Goal: Information Seeking & Learning: Learn about a topic

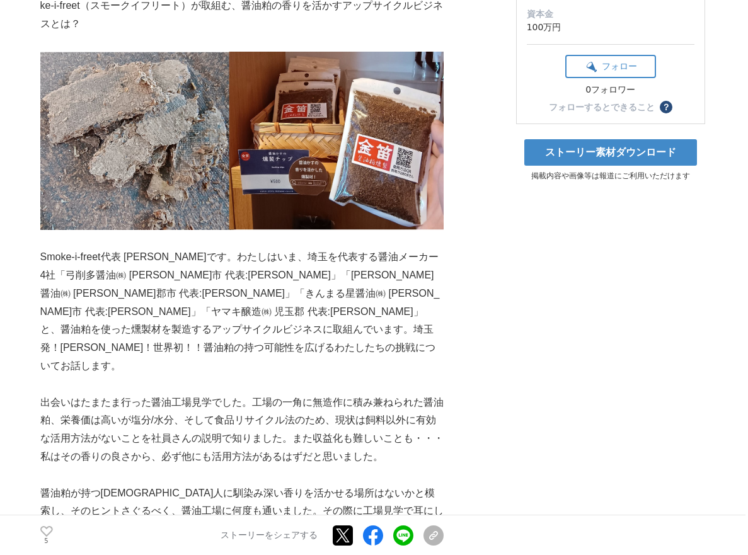
scroll to position [378, 0]
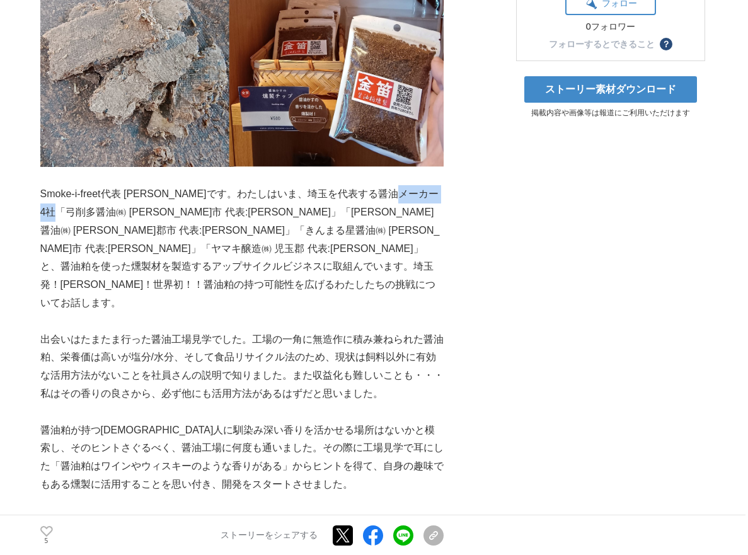
drag, startPoint x: 57, startPoint y: 196, endPoint x: 106, endPoint y: 199, distance: 49.2
click at [106, 199] on p "Smoke-i-freet代表 [PERSON_NAME]です。わたしはいま、埼玉を代表する醤油メーカー4社「弓削多醤油㈱ [PERSON_NAME]市 代表…" at bounding box center [241, 248] width 403 height 127
copy p "弓削多醤油㈱"
click at [304, 201] on p "Smoke-i-freet代表 [PERSON_NAME]です。わたしはいま、埼玉を代表する醤油メーカー4社「弓削多醤油㈱ [PERSON_NAME]市 代表…" at bounding box center [241, 248] width 403 height 127
drag, startPoint x: 236, startPoint y: 195, endPoint x: 287, endPoint y: 195, distance: 51.0
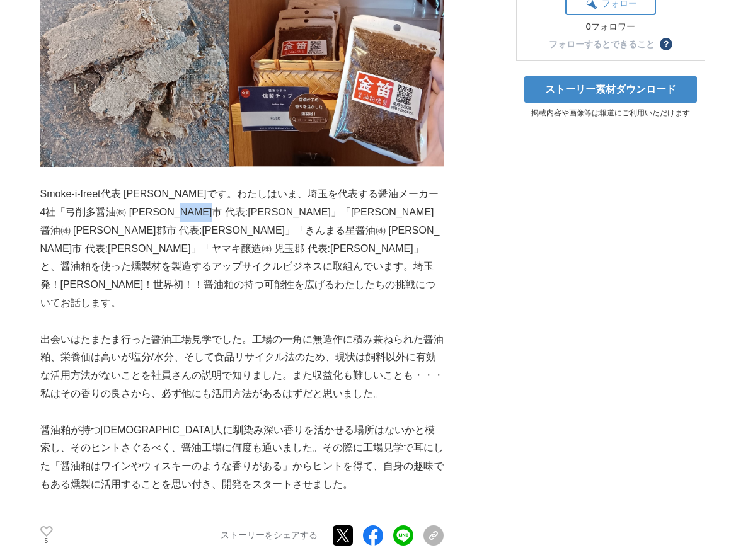
click at [287, 195] on p "Smoke-i-freet代表 [PERSON_NAME]です。わたしはいま、埼玉を代表する醤油メーカー4社「弓削多醤油㈱ [PERSON_NAME]市 代表…" at bounding box center [241, 248] width 403 height 127
copy p "[PERSON_NAME]醤油㈱"
drag, startPoint x: 425, startPoint y: 195, endPoint x: 102, endPoint y: 215, distance: 323.2
click at [102, 215] on p "Smoke-i-freet代表 [PERSON_NAME]です。わたしはいま、埼玉を代表する醤油メーカー4社「弓削多醤油㈱ [PERSON_NAME]市 代表…" at bounding box center [241, 248] width 403 height 127
copy p "きんまる星醤油㈱"
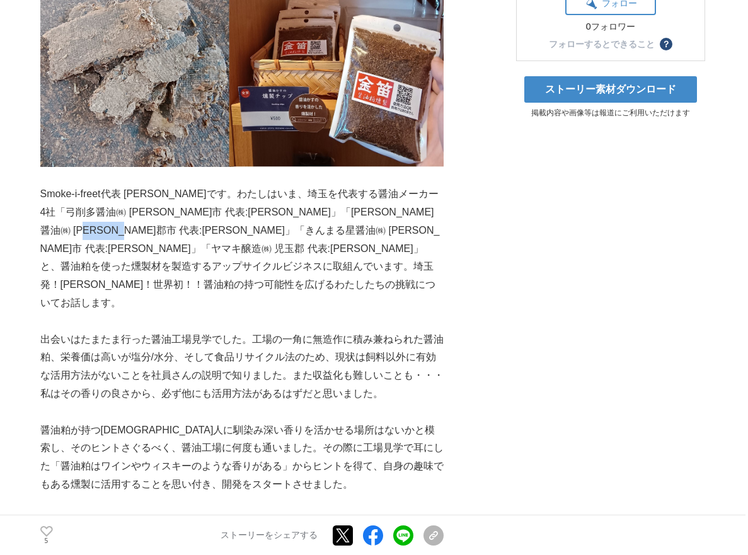
drag, startPoint x: 214, startPoint y: 214, endPoint x: 262, endPoint y: 216, distance: 48.6
click at [262, 216] on p "Smoke-i-freet代表 [PERSON_NAME]です。わたしはいま、埼玉を代表する醤油メーカー4社「弓削多醤油㈱ [PERSON_NAME]市 代表…" at bounding box center [241, 248] width 403 height 127
copy p "「ヤマキ醸造"
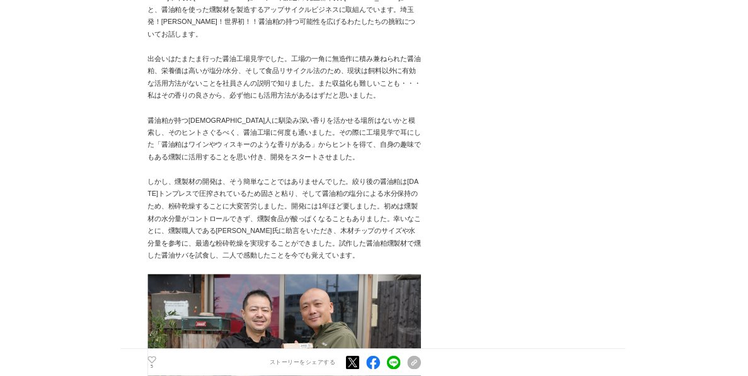
scroll to position [693, 0]
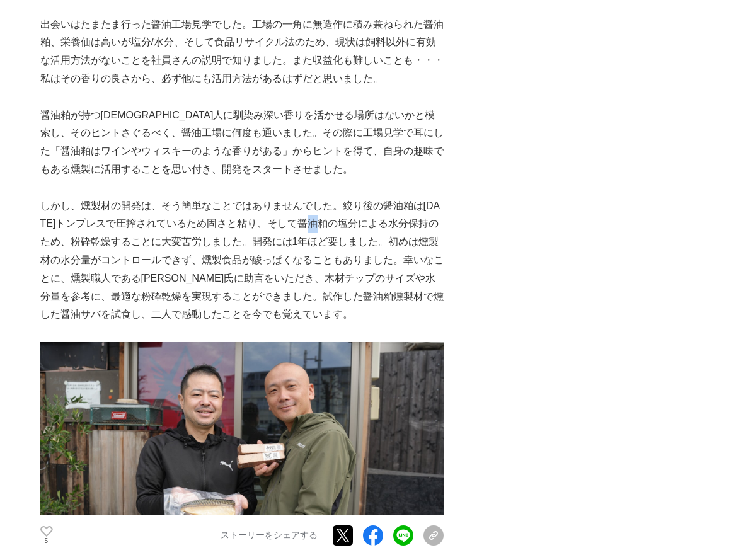
click at [324, 197] on p "しかし、燻製材の開発は、そう簡単なことではありませんでした。絞り後の醤油粕は[DATE]トンプレスで圧搾されているため固さと粘り、そして醤油粕の塩分による水分…" at bounding box center [241, 260] width 403 height 127
copy p "粕"
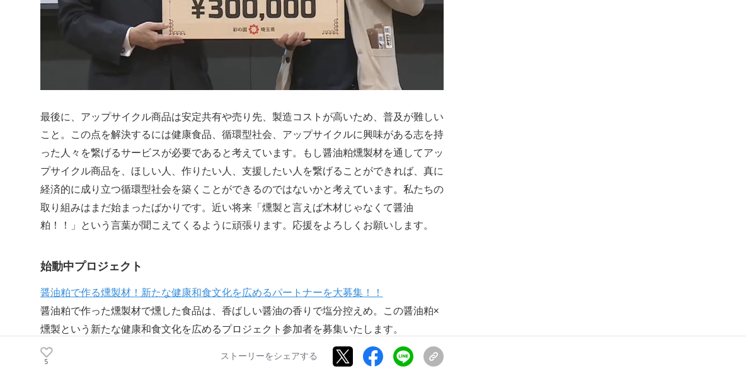
scroll to position [1890, 0]
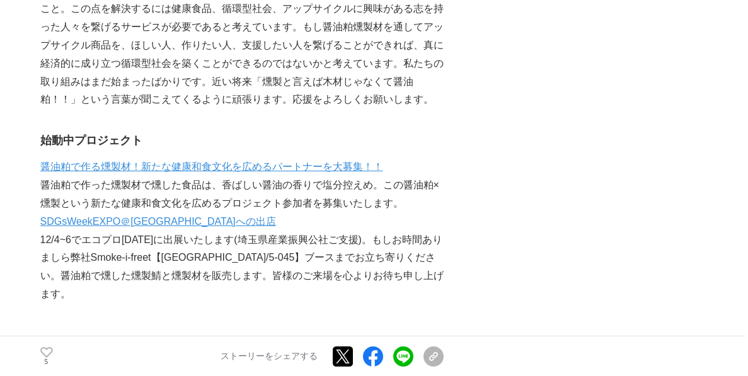
click at [227, 161] on link "醤油粕で作る燻製材！新たな健康和食文化を広めるパートナーを大募集！！" at bounding box center [211, 166] width 343 height 11
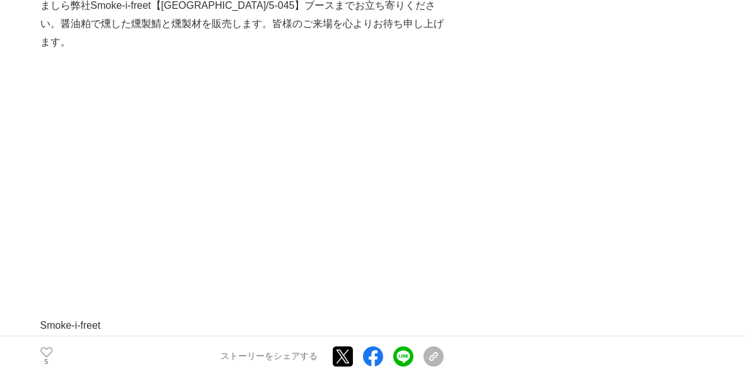
scroll to position [2205, 0]
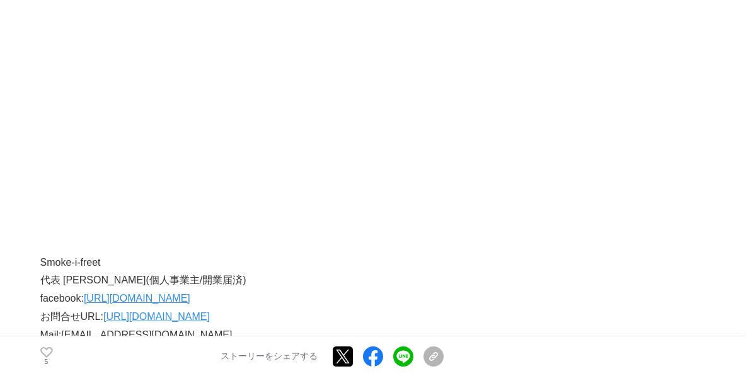
click at [190, 293] on link "[URL][DOMAIN_NAME]" at bounding box center [137, 298] width 106 height 11
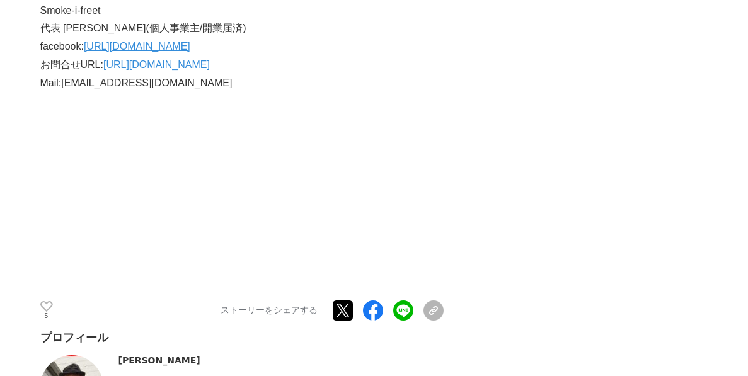
scroll to position [2646, 0]
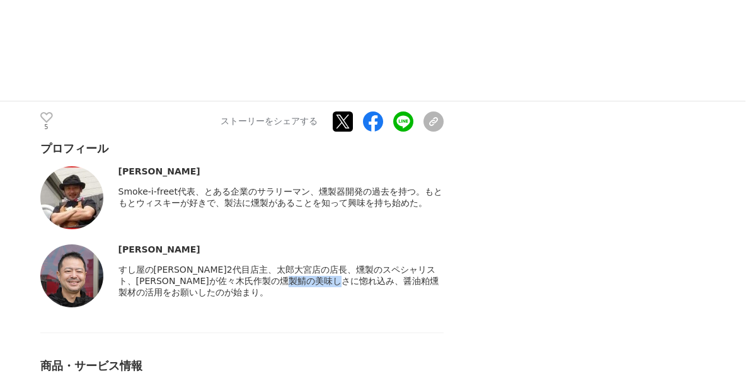
drag, startPoint x: 120, startPoint y: 183, endPoint x: 167, endPoint y: 183, distance: 47.3
click at [167, 265] on span "すし屋の[PERSON_NAME]2代目店主、太郎大宮店の店長、燻製のスペシャリスト、[PERSON_NAME]が佐々木氏作製の燻製鯖の美味しさに惚れ込み、醤…" at bounding box center [278, 281] width 320 height 33
copy span "すし屋の[PERSON_NAME]"
drag, startPoint x: 222, startPoint y: 186, endPoint x: 263, endPoint y: 190, distance: 41.1
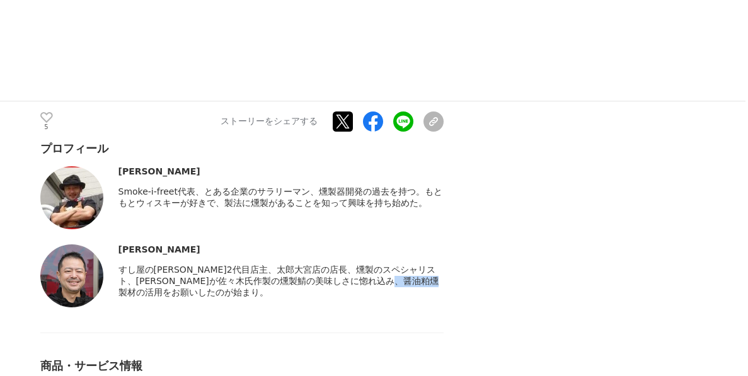
click at [263, 265] on span "すし屋の[PERSON_NAME]2代目店主、太郎大宮店の店長、燻製のスペシャリスト、[PERSON_NAME]が佐々木氏作製の燻製鯖の美味しさに惚れ込み、醤…" at bounding box center [278, 281] width 320 height 33
copy span "太郎大宮店"
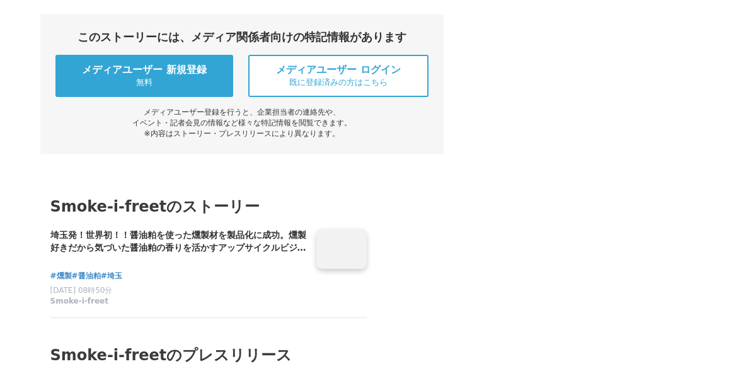
scroll to position [3528, 0]
